Goal: Navigation & Orientation: Find specific page/section

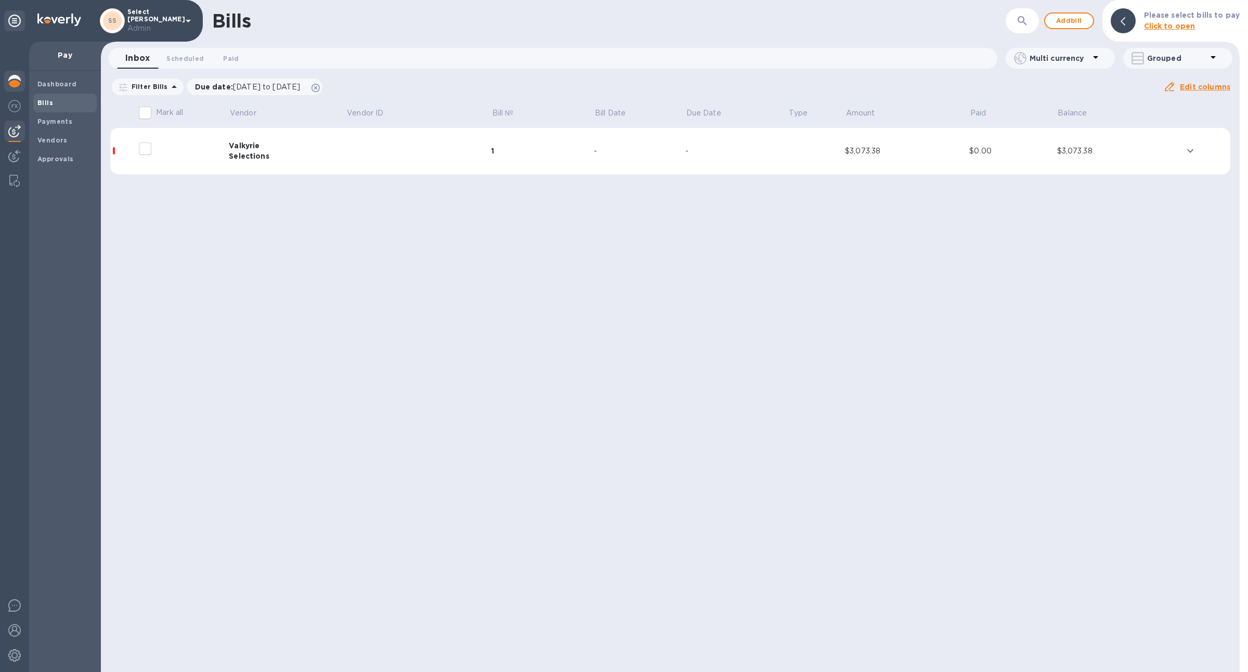
click at [18, 89] on div at bounding box center [14, 82] width 21 height 23
